Goal: Navigation & Orientation: Find specific page/section

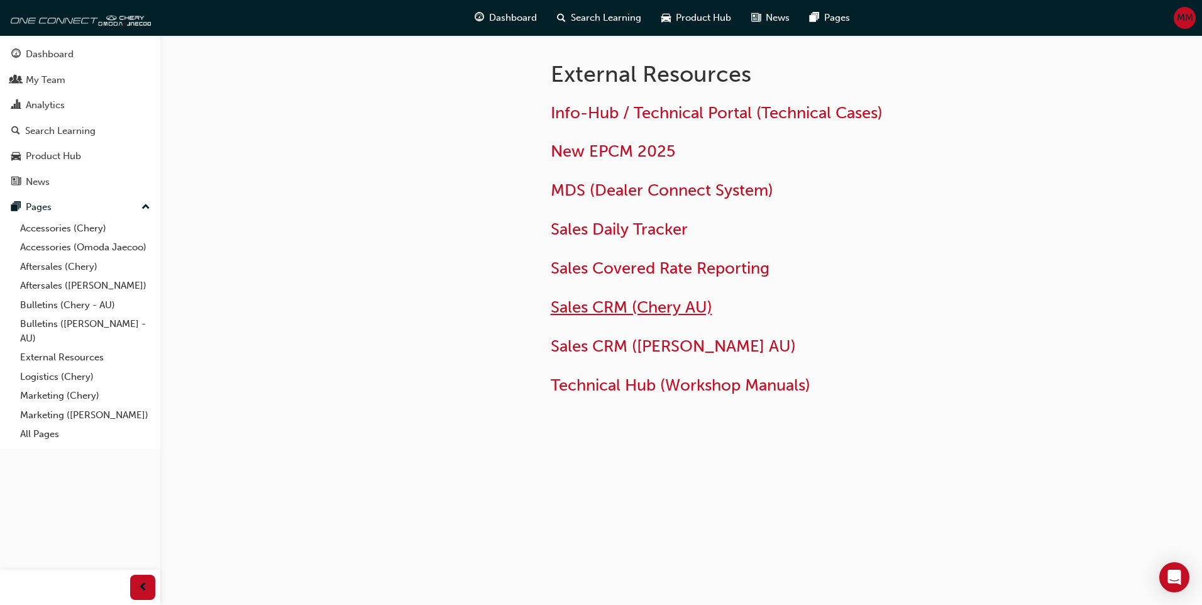
click at [620, 311] on span "Sales CRM (Chery AU)" at bounding box center [632, 306] width 162 height 19
click at [619, 272] on span "Sales Covered Rate Reporting" at bounding box center [660, 267] width 219 height 19
